Goal: Use online tool/utility: Utilize a website feature to perform a specific function

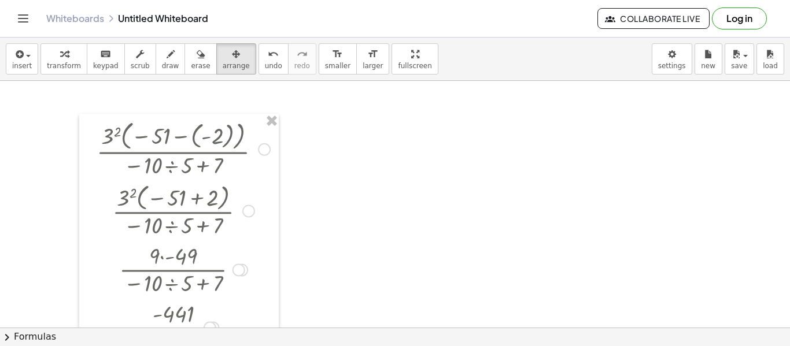
scroll to position [65, 0]
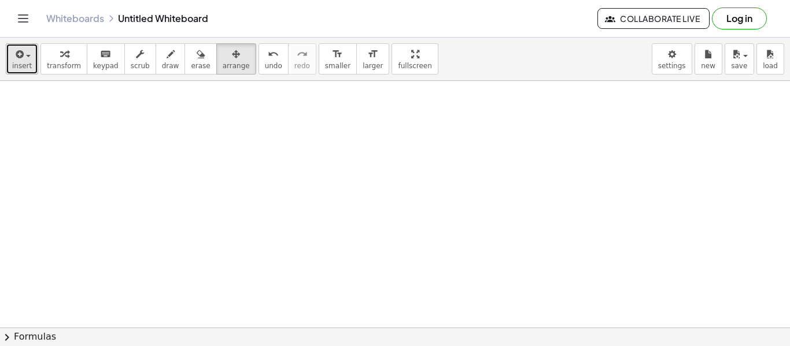
click at [15, 60] on icon "button" at bounding box center [18, 54] width 10 height 14
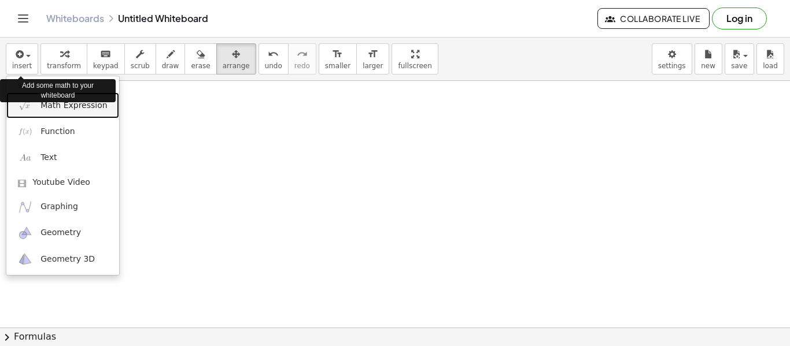
click at [31, 115] on link "Math Expression" at bounding box center [62, 106] width 113 height 26
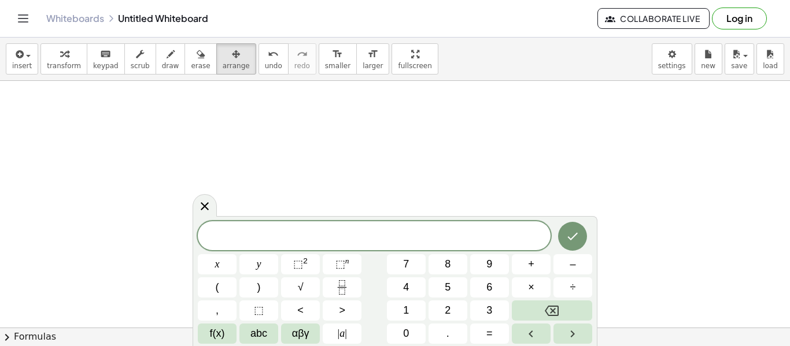
click at [400, 310] on button "1" at bounding box center [406, 311] width 39 height 20
click at [405, 285] on span "4" at bounding box center [406, 288] width 6 height 16
click at [529, 265] on span "+" at bounding box center [531, 265] width 6 height 16
click at [570, 267] on span "–" at bounding box center [573, 265] width 6 height 16
click at [392, 318] on button "1" at bounding box center [406, 311] width 39 height 20
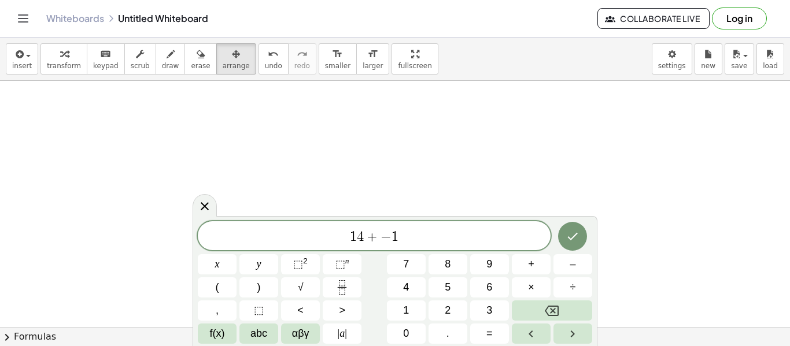
click at [483, 266] on button "9" at bounding box center [489, 264] width 39 height 20
click at [569, 235] on icon "Done" at bounding box center [573, 237] width 14 height 14
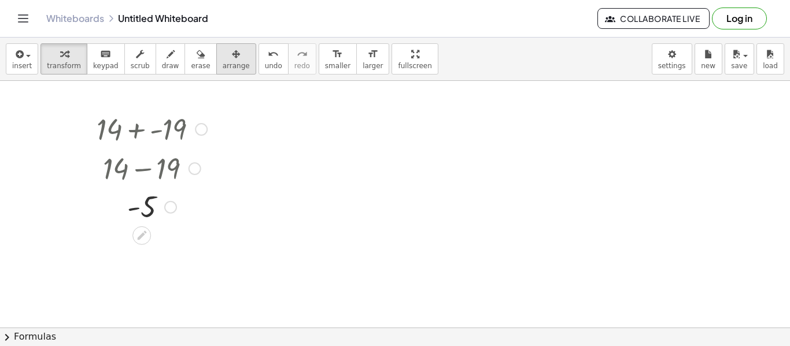
click at [231, 53] on div "button" at bounding box center [236, 54] width 27 height 14
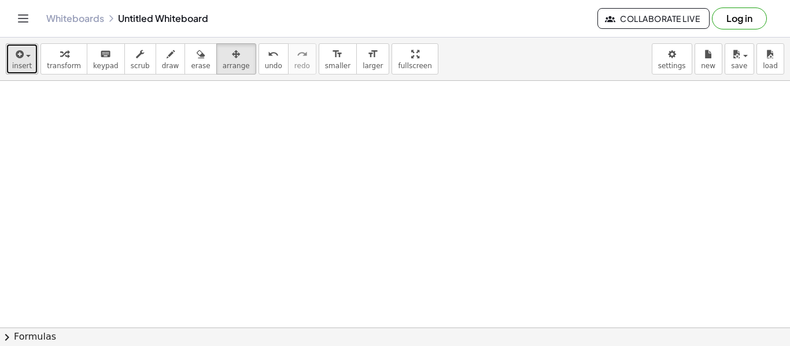
click at [15, 58] on icon "button" at bounding box center [18, 54] width 10 height 14
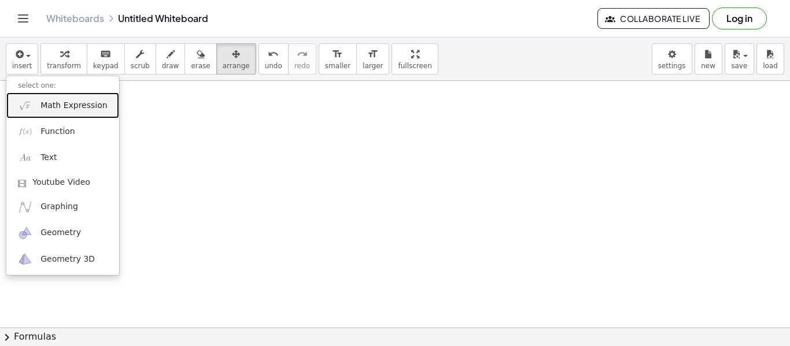
click at [54, 106] on span "Math Expression" at bounding box center [73, 106] width 67 height 12
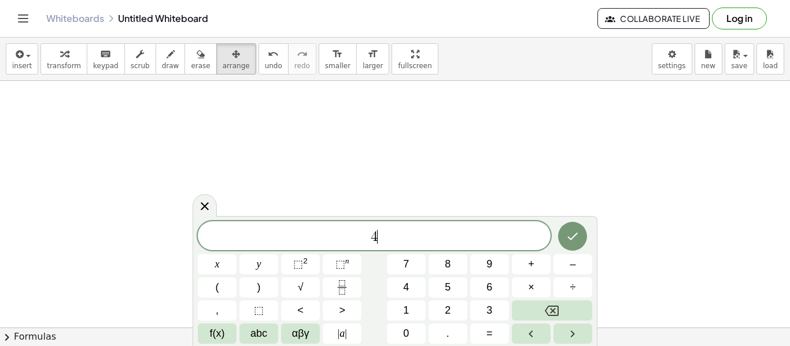
scroll to position [2, 0]
click at [338, 328] on span "|" at bounding box center [339, 334] width 2 height 12
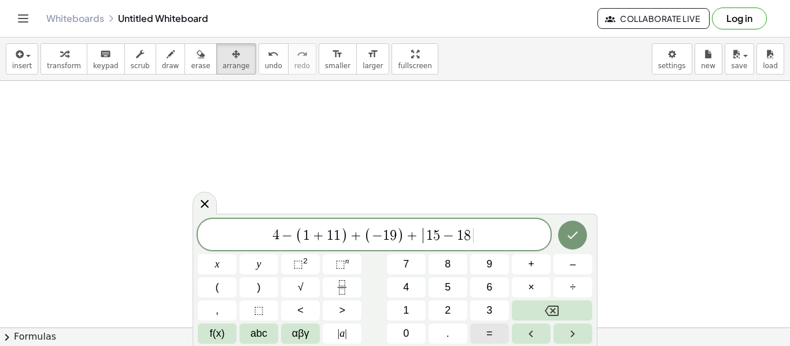
click at [353, 338] on button "| a |" at bounding box center [342, 334] width 39 height 20
click at [570, 248] on button "Done" at bounding box center [572, 235] width 29 height 29
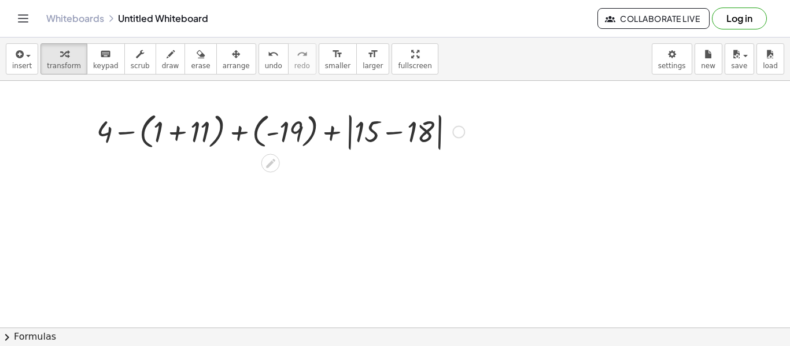
click at [193, 133] on div at bounding box center [280, 131] width 379 height 45
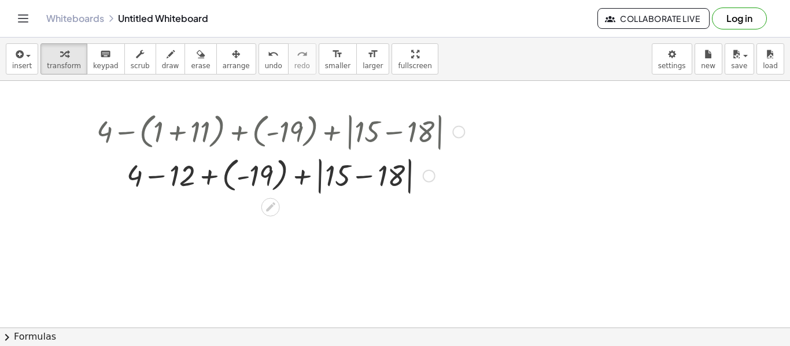
click at [243, 173] on div at bounding box center [280, 175] width 379 height 44
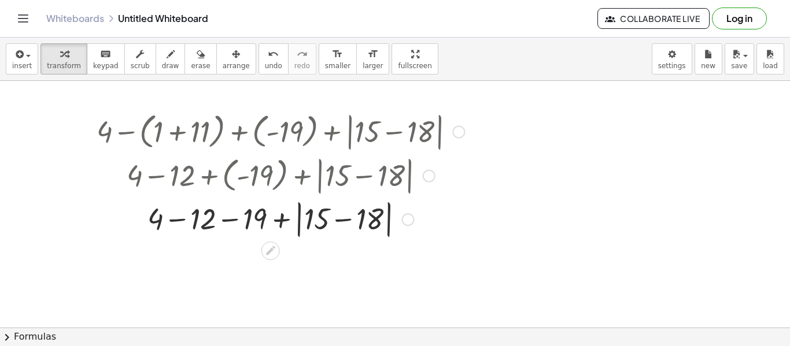
click at [188, 219] on div at bounding box center [280, 219] width 379 height 44
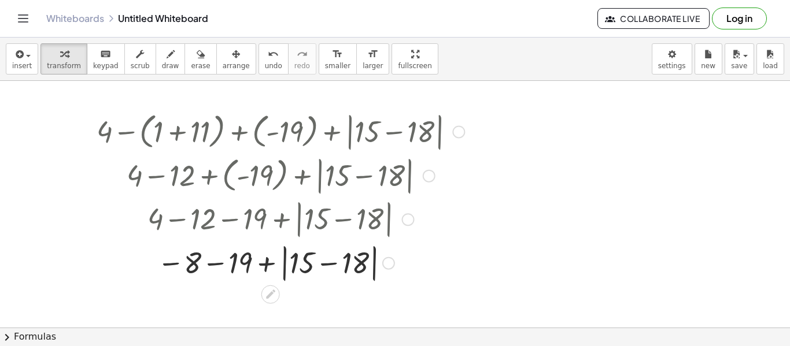
click at [319, 261] on div at bounding box center [280, 263] width 379 height 44
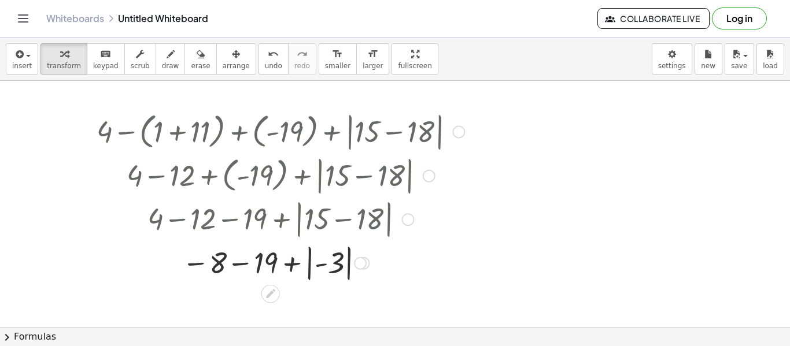
click at [313, 263] on div at bounding box center [280, 262] width 379 height 42
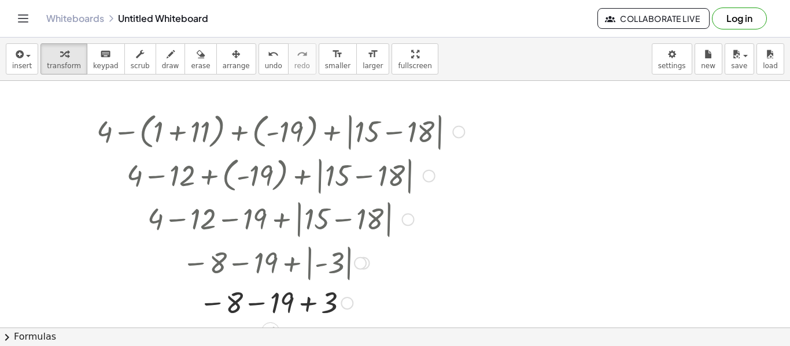
click at [252, 304] on div at bounding box center [280, 302] width 379 height 38
click at [291, 305] on div at bounding box center [280, 302] width 379 height 38
click at [304, 298] on div at bounding box center [307, 303] width 13 height 13
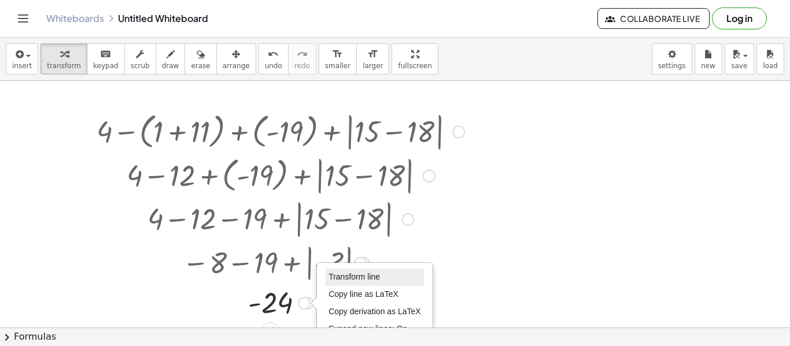
click at [333, 279] on span "Transform line" at bounding box center [353, 276] width 51 height 9
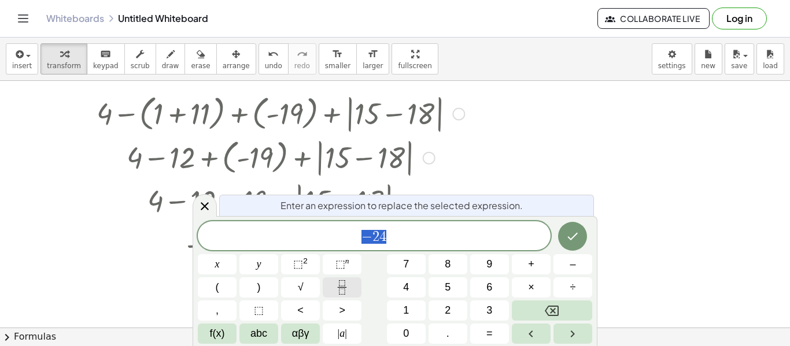
scroll to position [84, 0]
click at [206, 205] on icon at bounding box center [205, 206] width 8 height 8
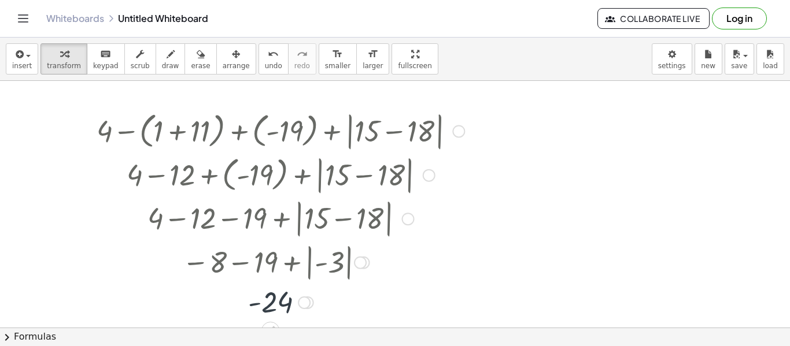
scroll to position [65, 0]
click at [361, 260] on div at bounding box center [360, 263] width 13 height 13
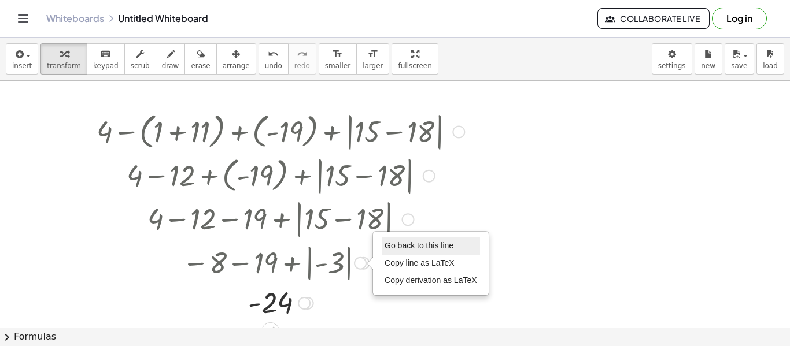
click at [393, 248] on span "Go back to this line" at bounding box center [419, 245] width 69 height 9
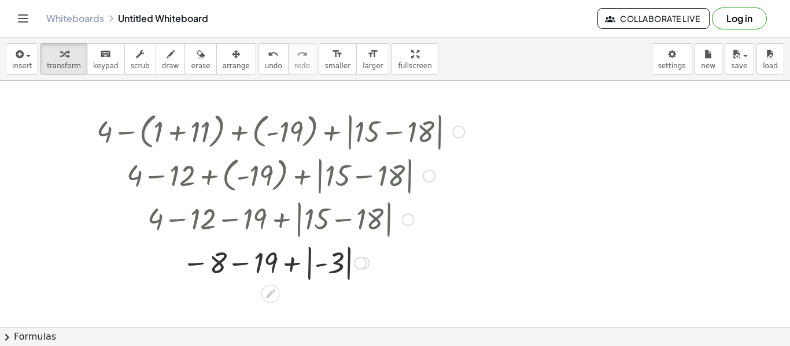
click at [246, 265] on div at bounding box center [280, 262] width 379 height 42
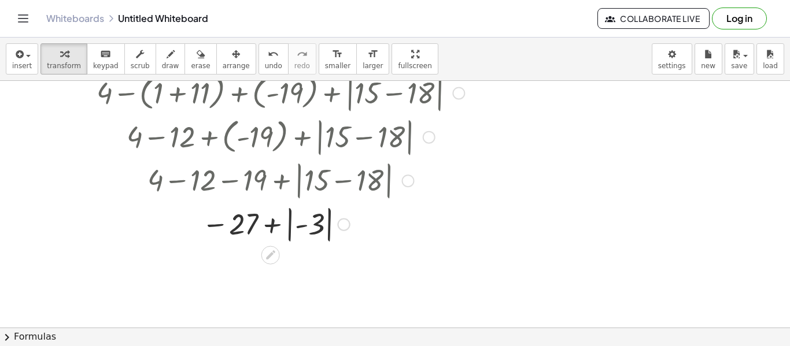
scroll to position [108, 0]
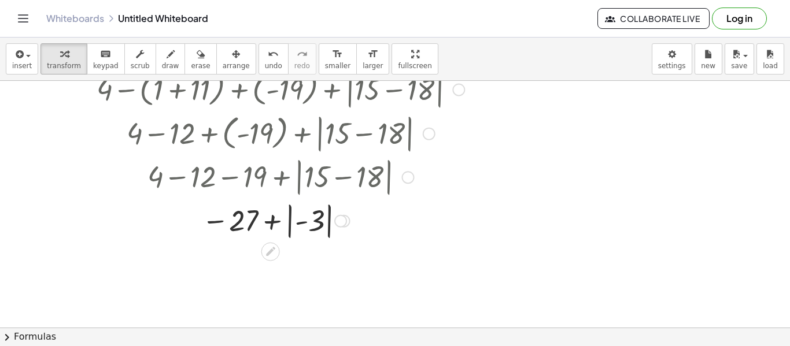
click at [270, 222] on div at bounding box center [280, 220] width 379 height 42
click at [249, 220] on div at bounding box center [280, 220] width 379 height 42
click at [308, 228] on div at bounding box center [280, 220] width 379 height 42
click at [289, 259] on div at bounding box center [280, 260] width 379 height 38
